Goal: Transaction & Acquisition: Download file/media

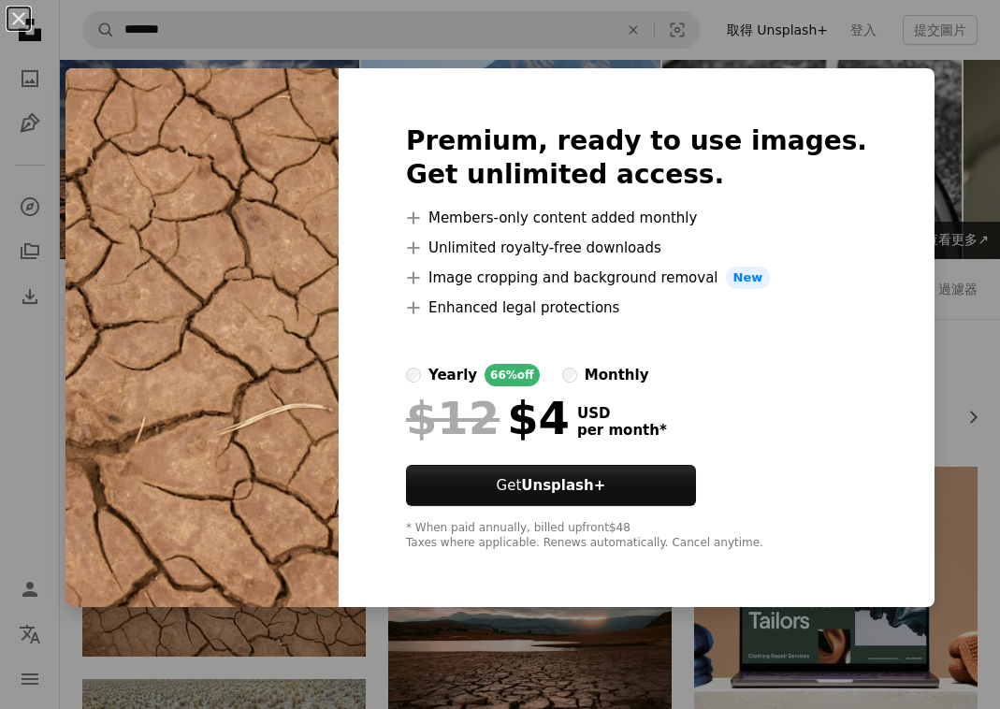
scroll to position [65, 0]
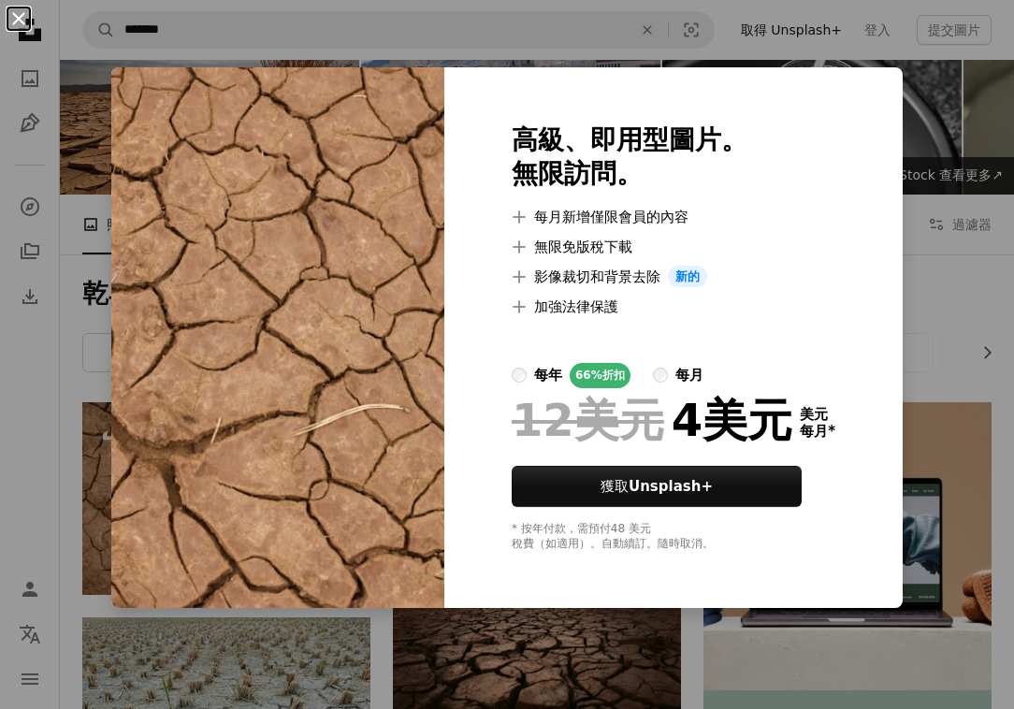
click at [22, 20] on button "An X shape" at bounding box center [18, 18] width 22 height 22
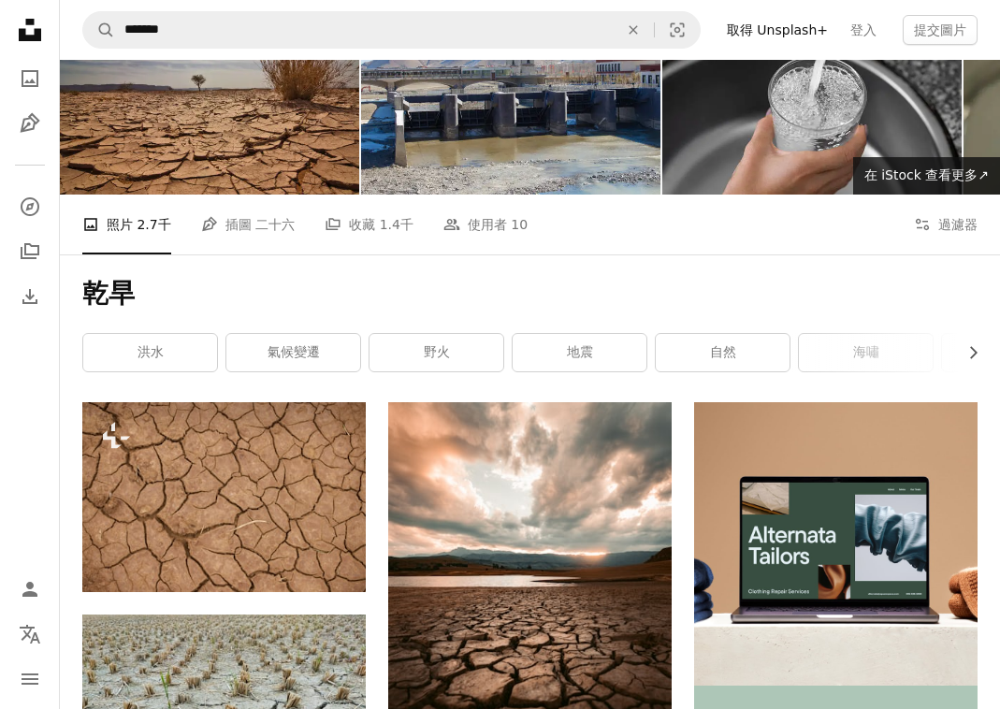
click at [175, 146] on img at bounding box center [209, 94] width 299 height 199
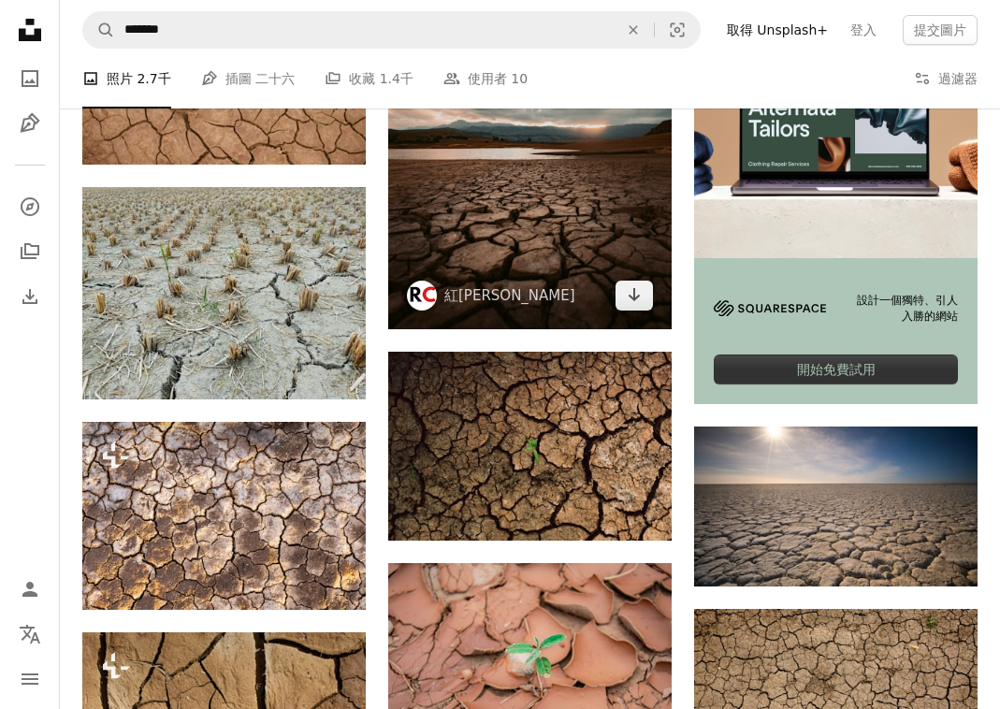
scroll to position [488, 0]
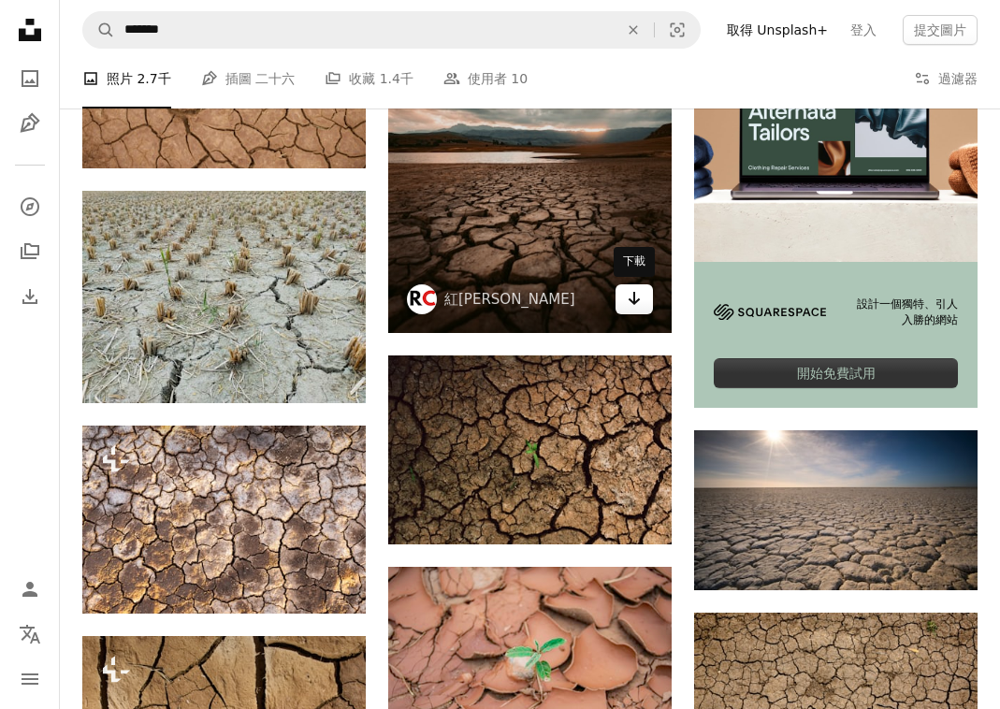
click at [634, 302] on icon "下載" at bounding box center [635, 298] width 12 height 13
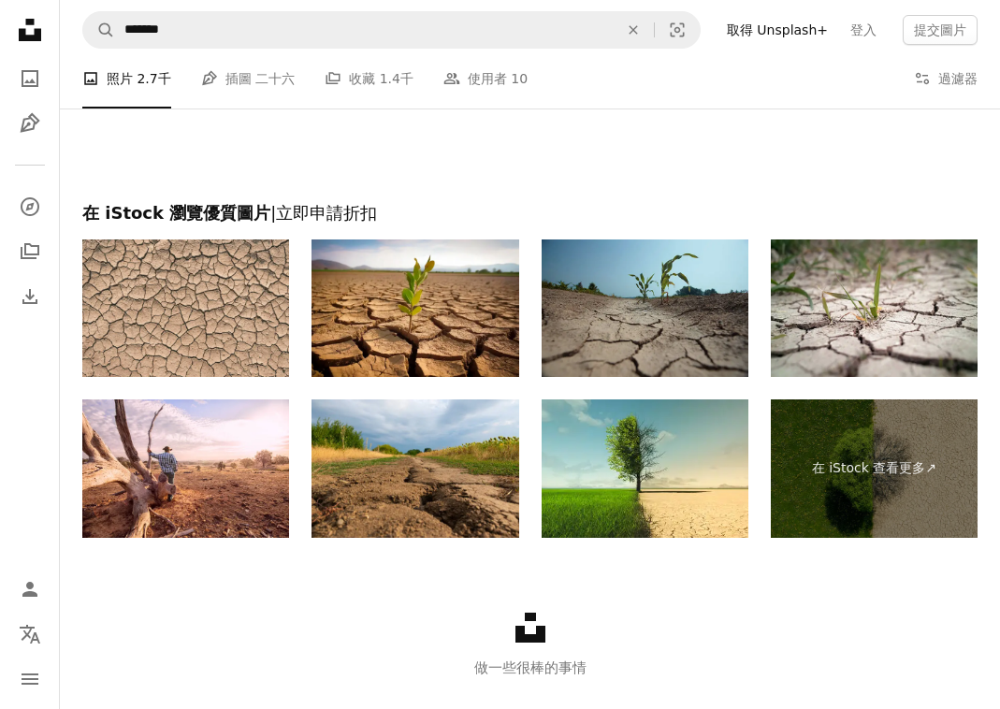
scroll to position [2378, 0]
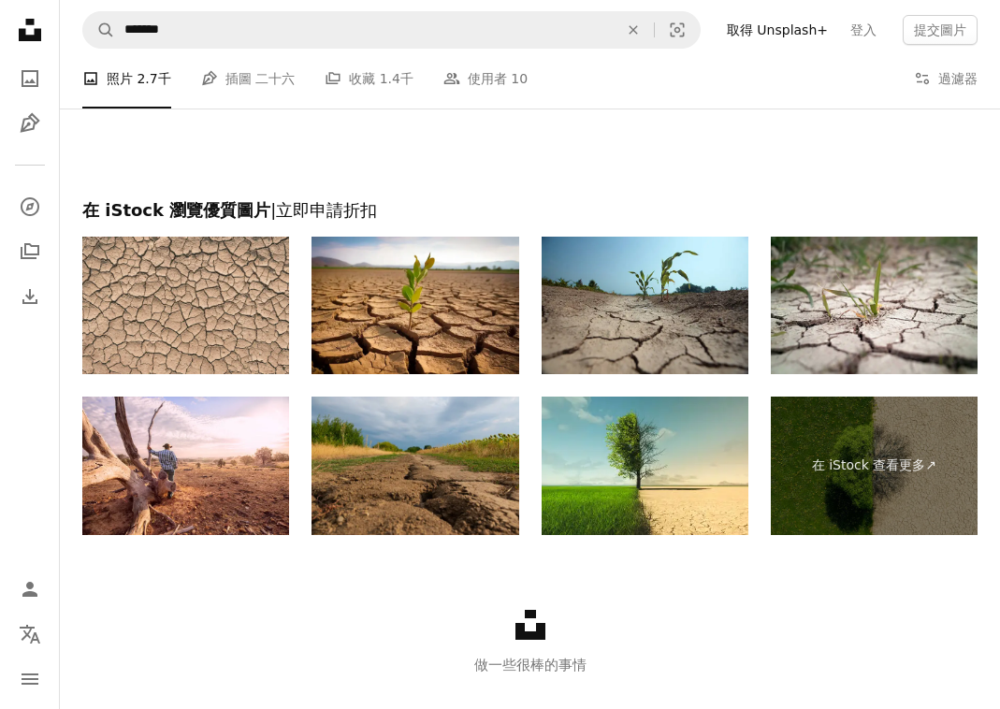
click at [397, 461] on img at bounding box center [415, 466] width 207 height 138
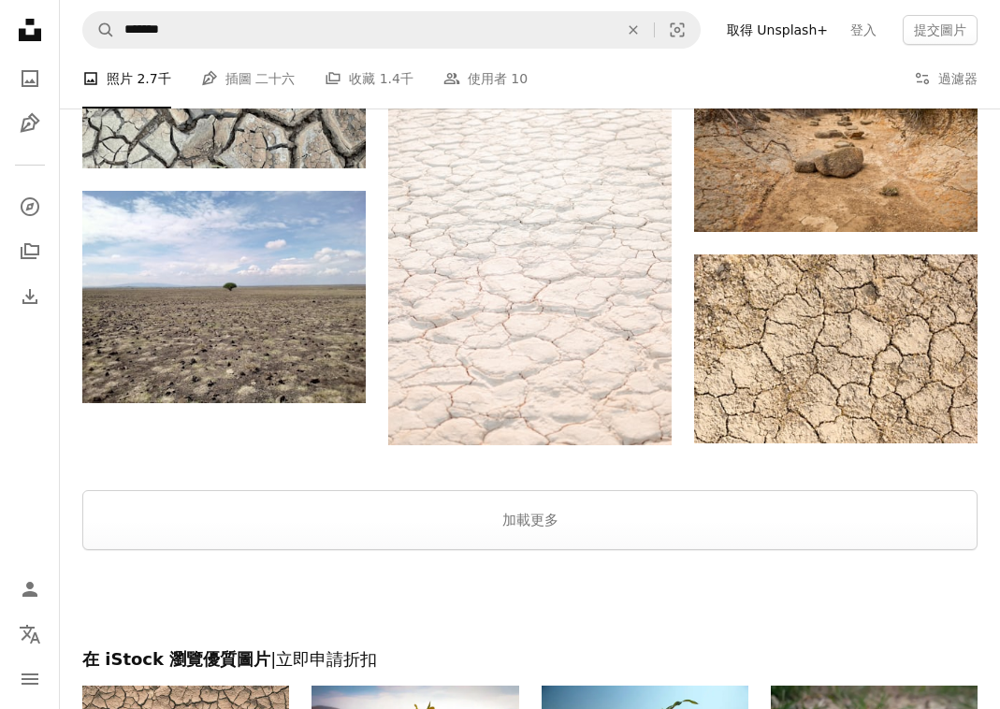
scroll to position [1951, 0]
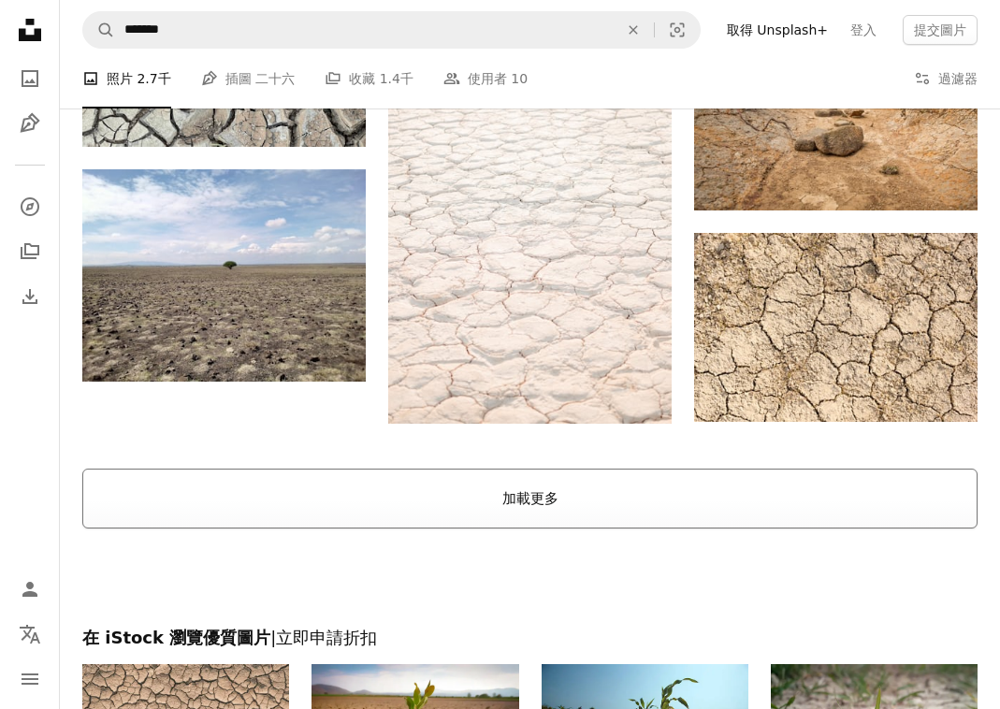
click at [601, 482] on button "加載更多" at bounding box center [529, 499] width 895 height 60
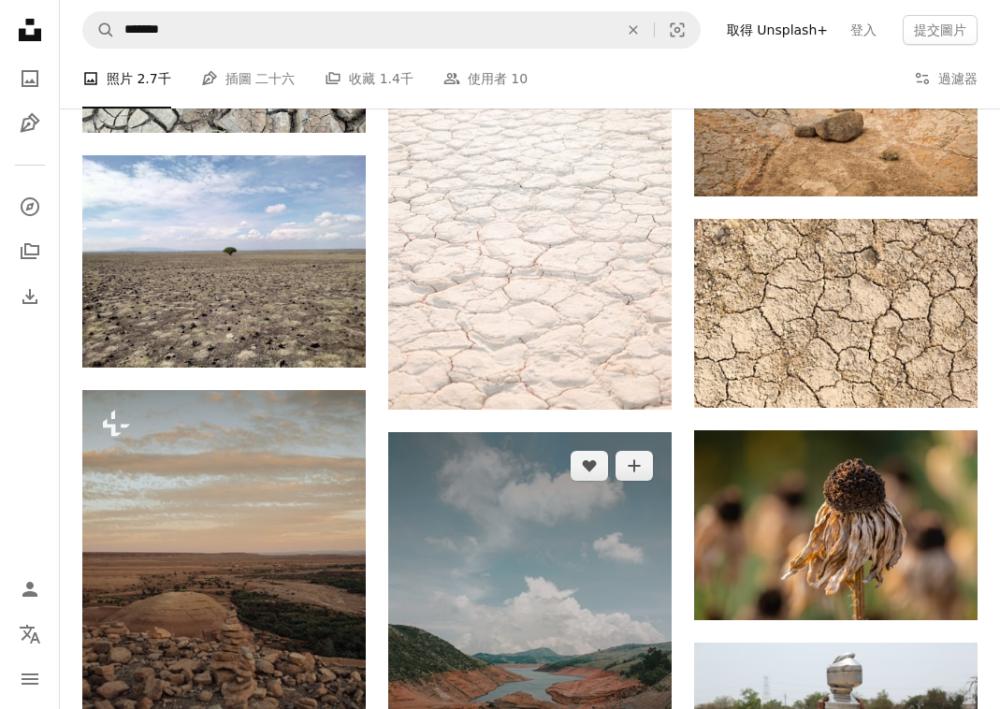
scroll to position [2107, 0]
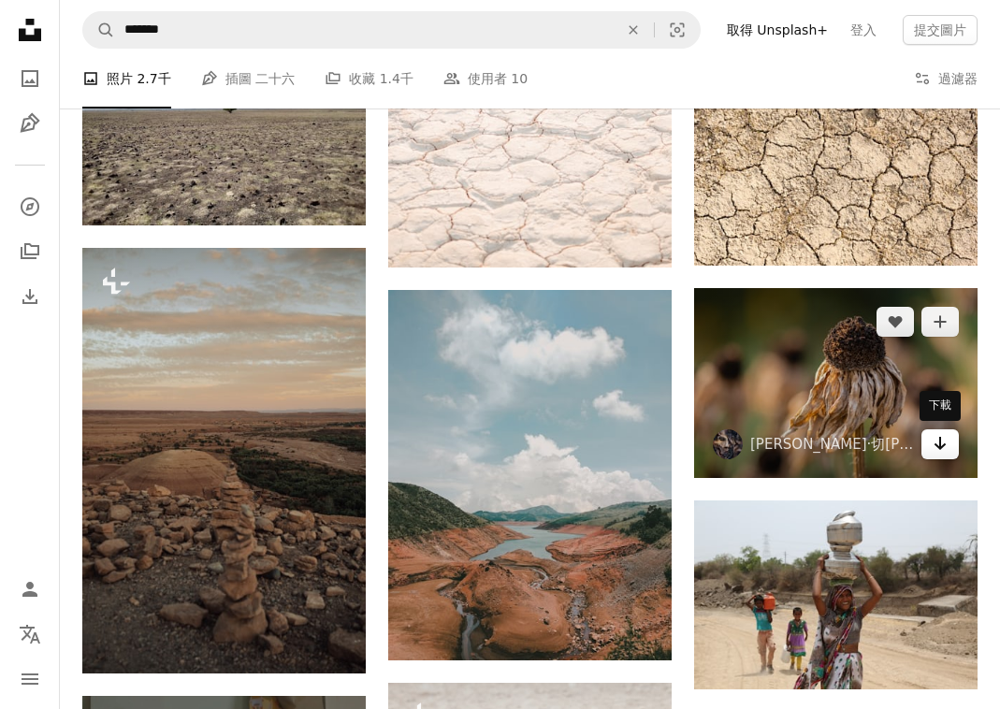
click at [950, 443] on link "Arrow pointing down" at bounding box center [940, 444] width 37 height 30
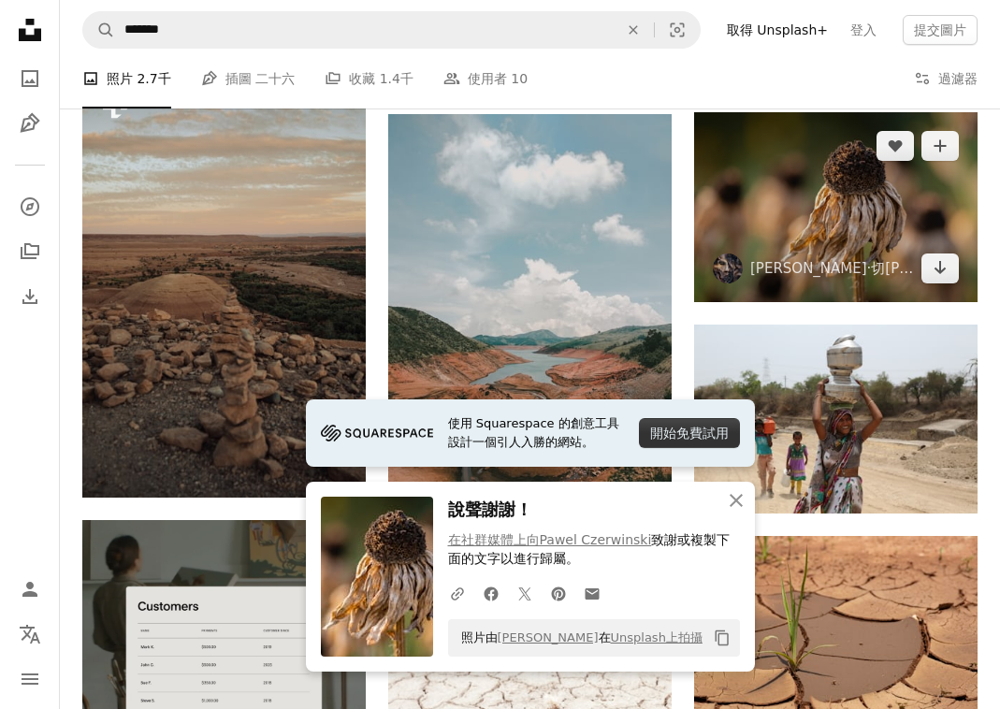
scroll to position [2697, 0]
